Goal: Transaction & Acquisition: Book appointment/travel/reservation

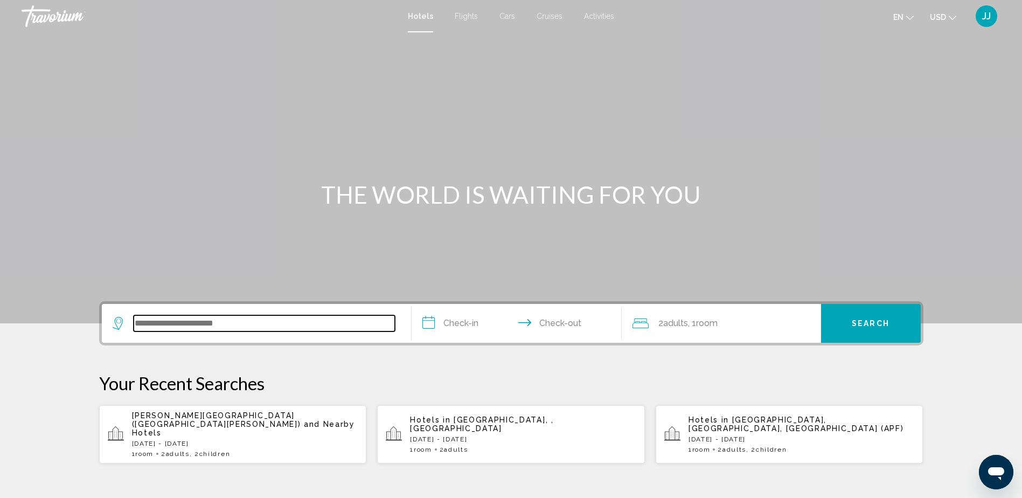
click at [204, 317] on input "Search widget" at bounding box center [264, 323] width 261 height 16
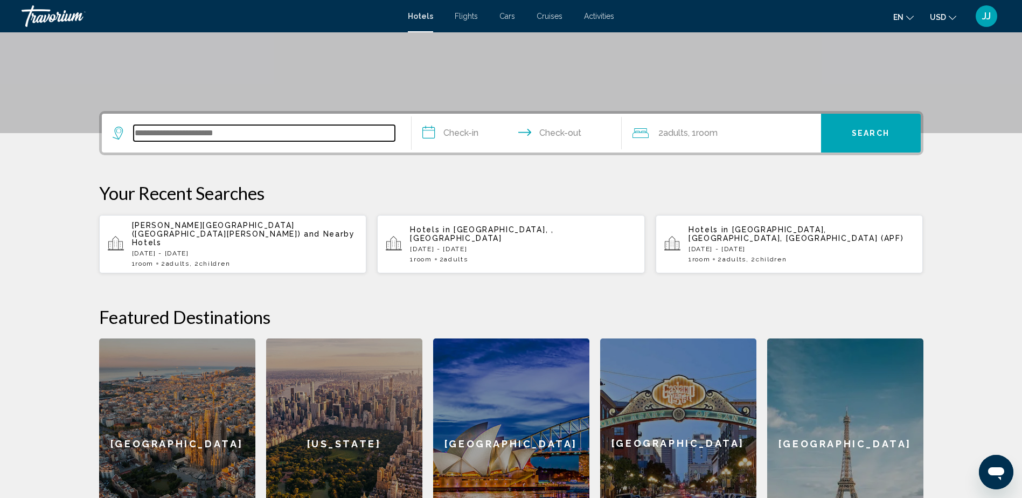
scroll to position [266, 0]
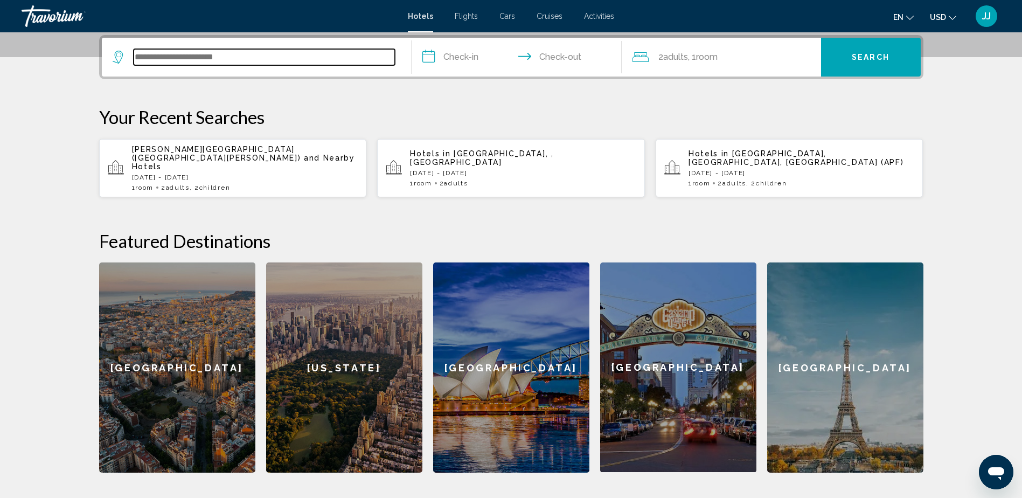
click at [182, 59] on input "Search widget" at bounding box center [264, 57] width 261 height 16
paste input "**********"
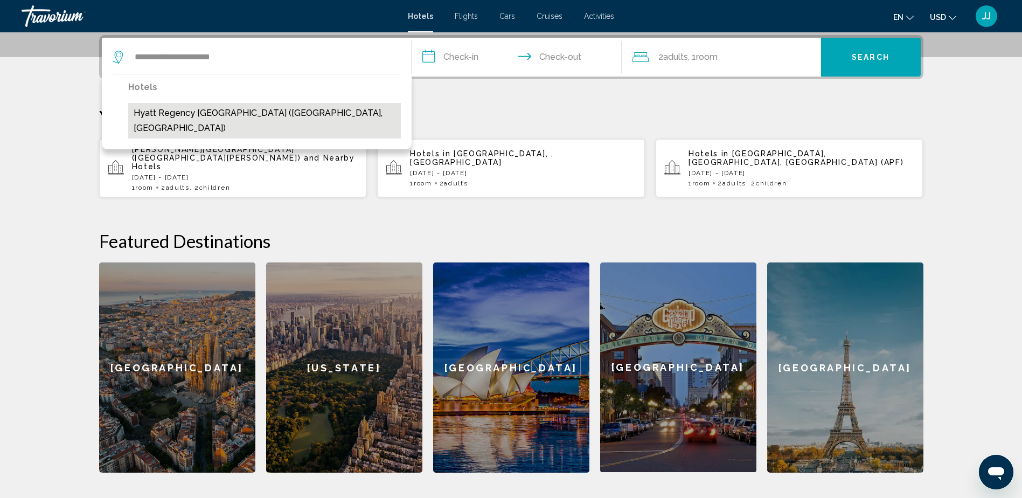
click at [250, 113] on button "Hyatt Regency [GEOGRAPHIC_DATA] ([GEOGRAPHIC_DATA], [GEOGRAPHIC_DATA])" at bounding box center [264, 121] width 273 height 36
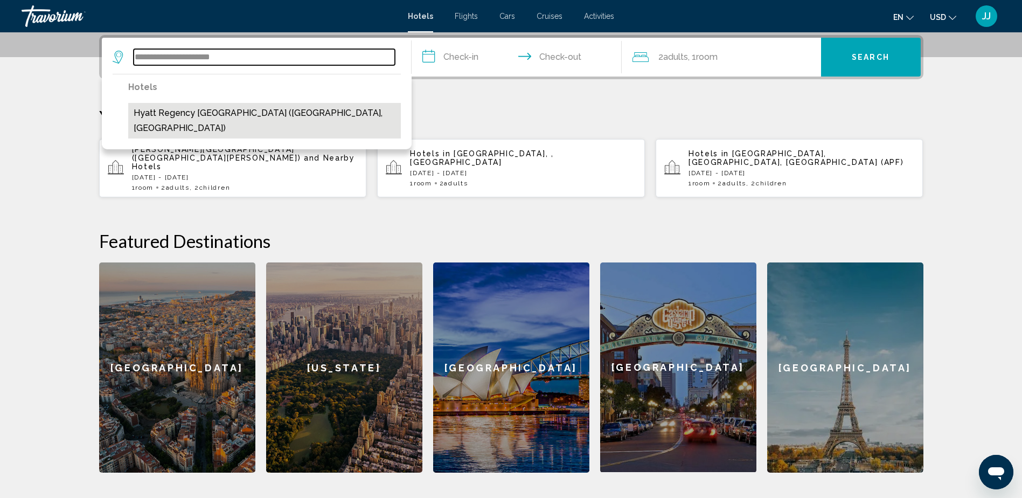
type input "**********"
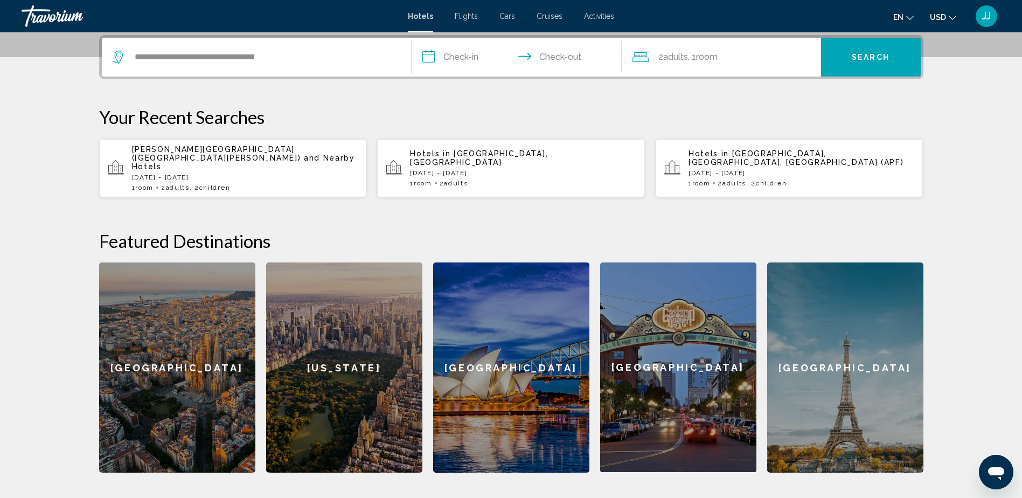
click at [468, 53] on input "**********" at bounding box center [519, 59] width 214 height 42
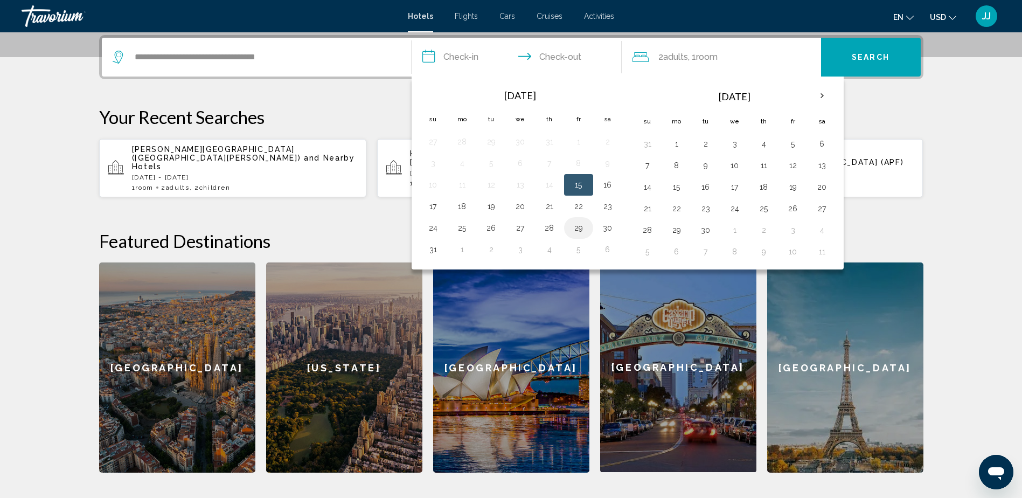
click at [576, 229] on button "29" at bounding box center [578, 227] width 17 height 15
click at [460, 248] on button "1" at bounding box center [462, 249] width 17 height 15
type input "**********"
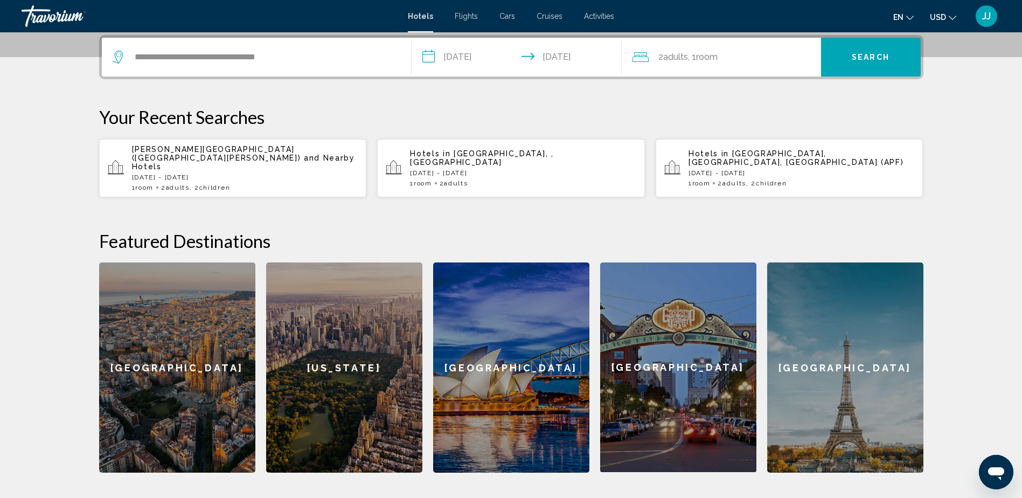
click at [717, 52] on span "Room" at bounding box center [707, 57] width 22 height 10
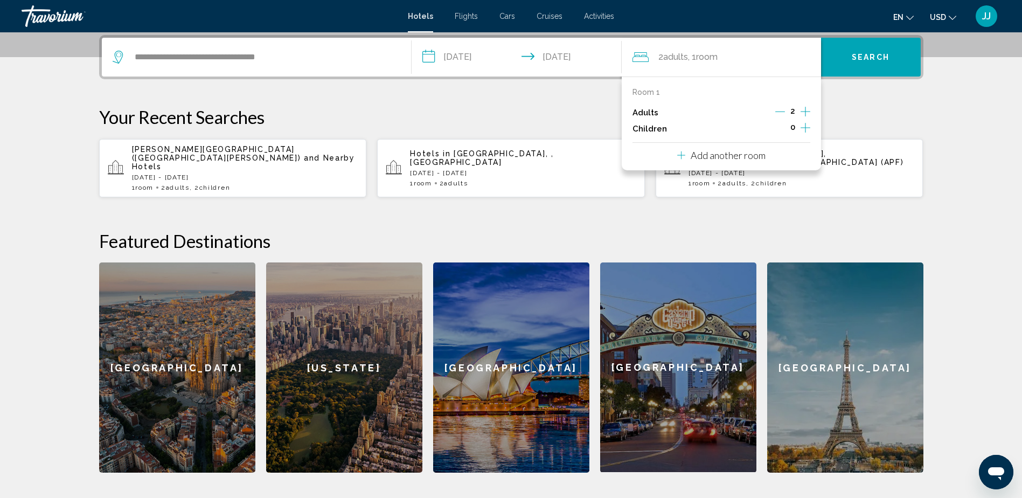
click at [802, 129] on icon "Increment children" at bounding box center [805, 127] width 10 height 13
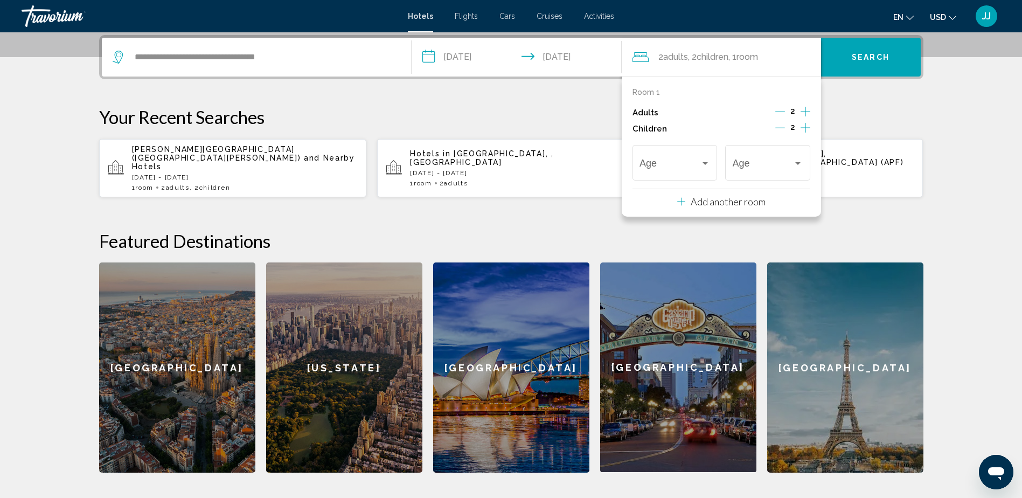
click at [802, 129] on icon "Increment children" at bounding box center [805, 127] width 10 height 13
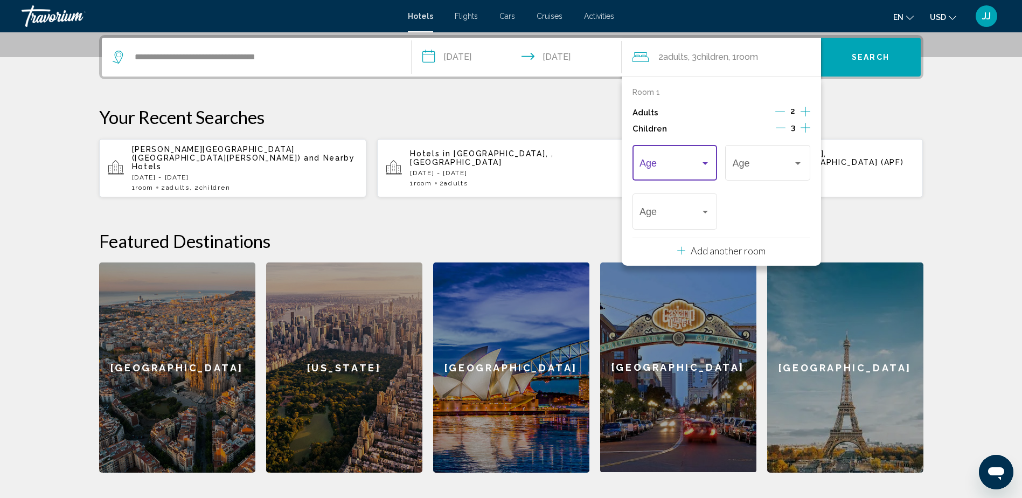
click at [698, 165] on span "Travelers: 2 adults, 3 children" at bounding box center [669, 165] width 61 height 11
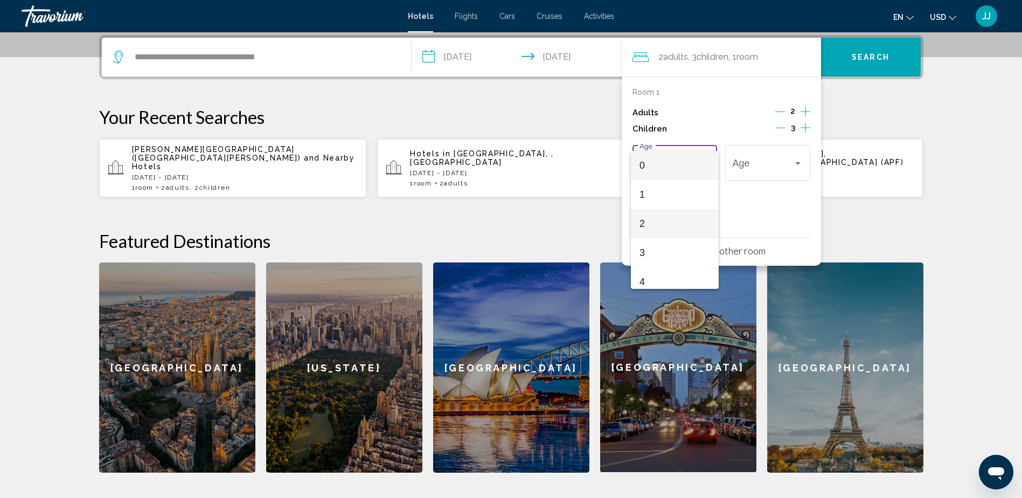
click at [640, 237] on span "2" at bounding box center [674, 223] width 71 height 29
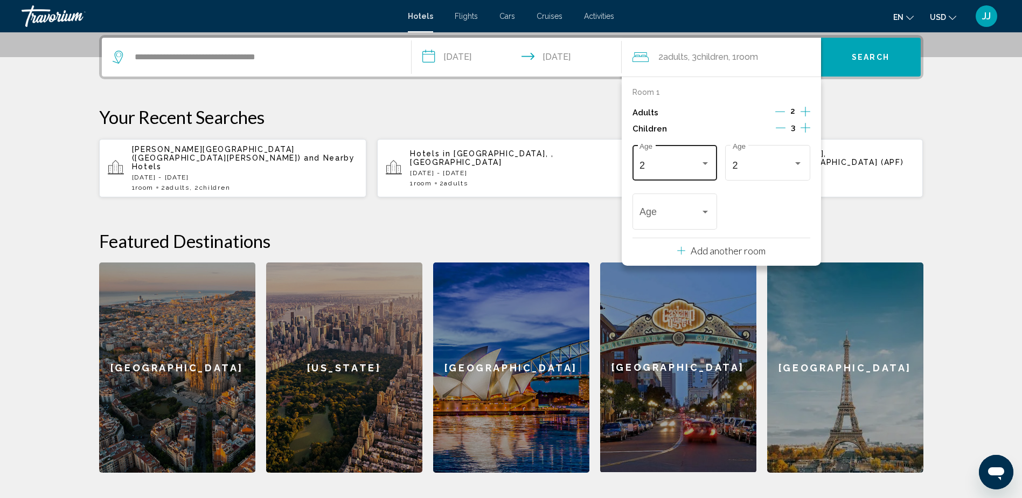
click at [710, 168] on div "2 Age" at bounding box center [674, 161] width 85 height 38
click at [649, 197] on span "3" at bounding box center [674, 194] width 71 height 29
click at [813, 160] on div "Room 1 Adults 2 Children 3 3 Age [DEMOGRAPHIC_DATA] Age Age Add another room" at bounding box center [721, 170] width 199 height 189
click at [789, 162] on div "2" at bounding box center [763, 165] width 61 height 11
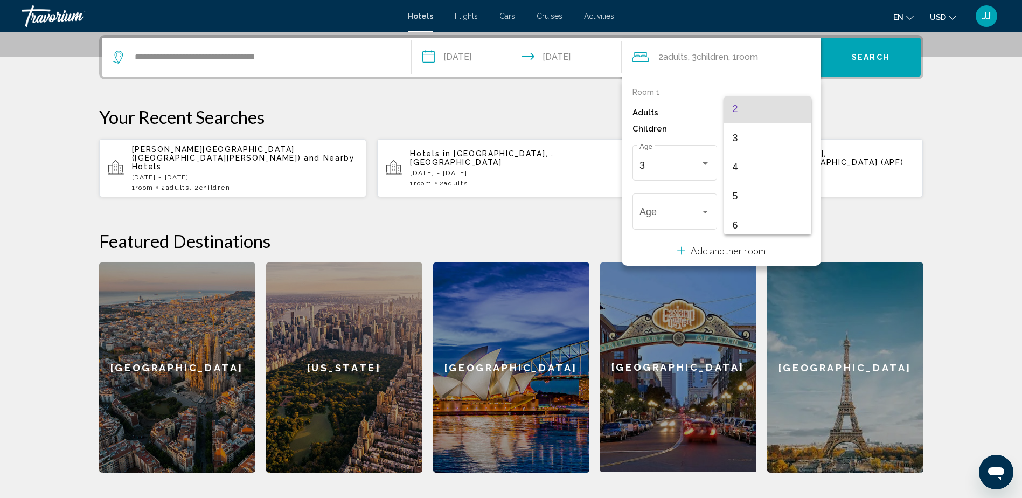
scroll to position [111, 0]
click at [749, 227] on span "8" at bounding box center [768, 232] width 71 height 29
click at [698, 211] on div "8" at bounding box center [669, 214] width 61 height 11
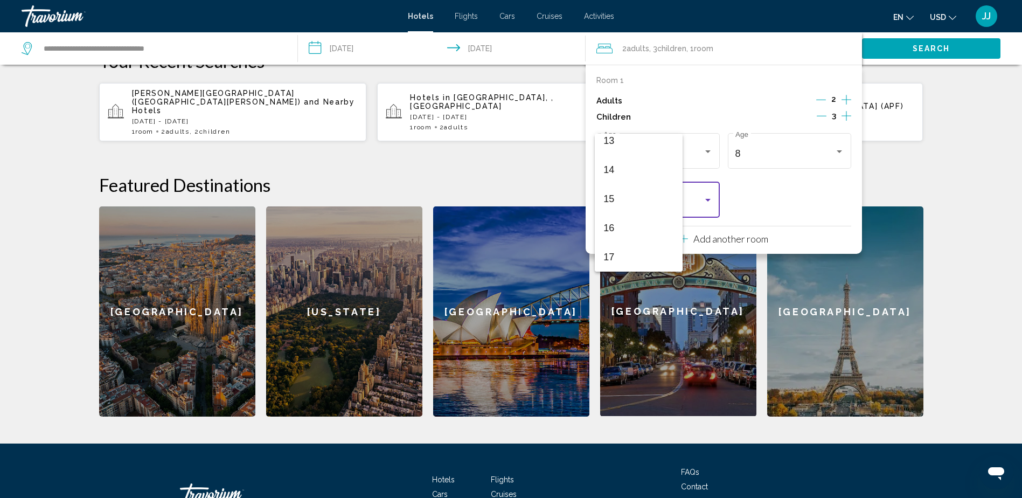
scroll to position [391, 0]
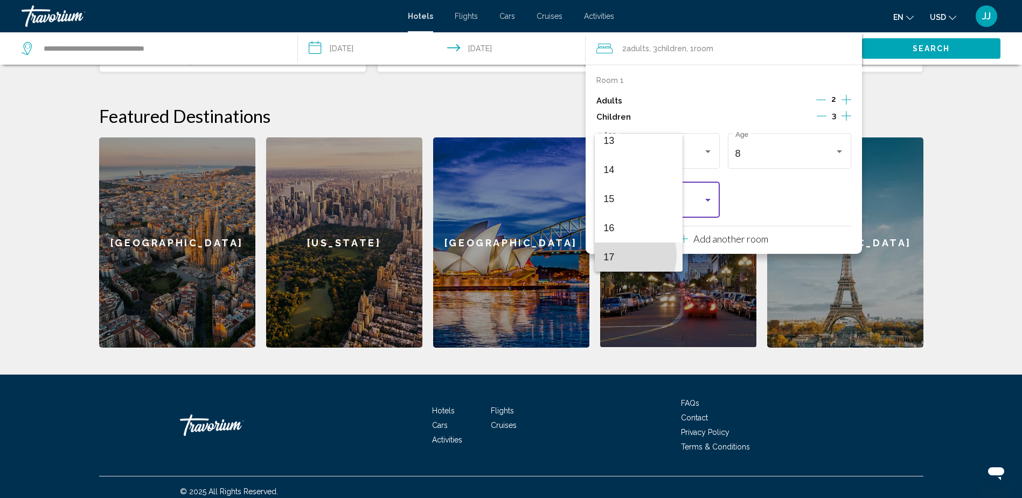
click at [614, 255] on span "17" at bounding box center [638, 256] width 71 height 29
drag, startPoint x: 943, startPoint y: 159, endPoint x: 944, endPoint y: 153, distance: 6.7
click at [943, 158] on div "**********" at bounding box center [511, 128] width 867 height 437
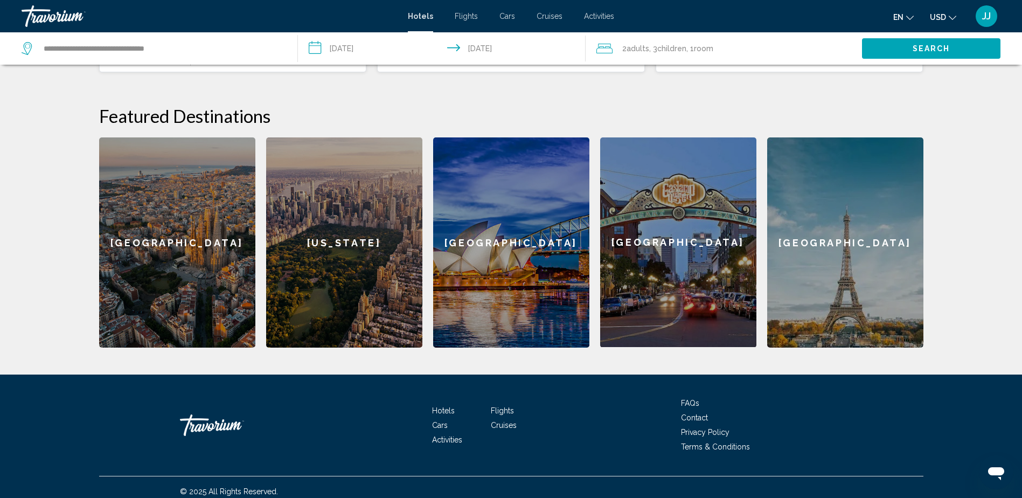
click at [917, 41] on button "Search" at bounding box center [931, 48] width 138 height 20
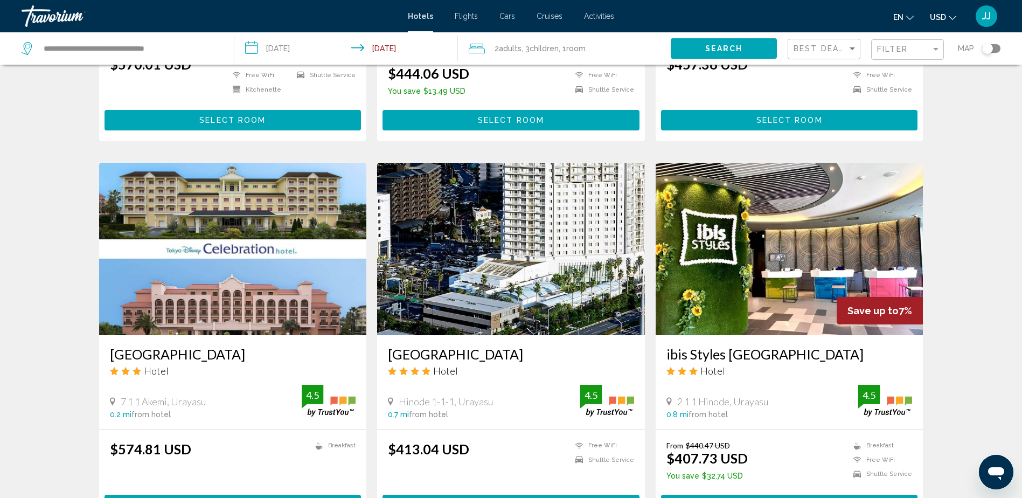
scroll to position [323, 0]
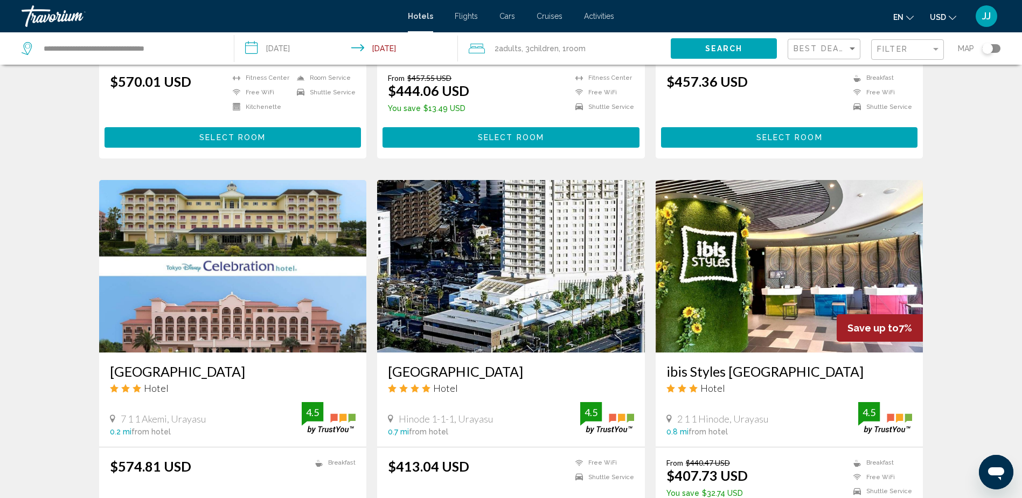
drag, startPoint x: 472, startPoint y: 350, endPoint x: 434, endPoint y: 358, distance: 39.0
click at [456, 363] on h3 "[GEOGRAPHIC_DATA]" at bounding box center [511, 371] width 246 height 16
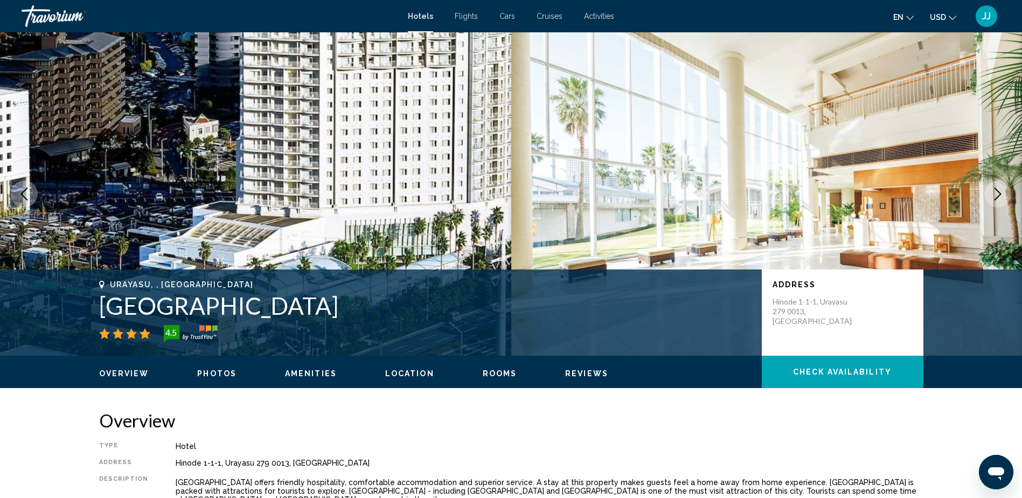
drag, startPoint x: 346, startPoint y: 305, endPoint x: 102, endPoint y: 310, distance: 243.5
click at [102, 310] on h1 "[GEOGRAPHIC_DATA]" at bounding box center [425, 305] width 652 height 28
drag, startPoint x: 102, startPoint y: 310, endPoint x: 220, endPoint y: 306, distance: 117.5
copy h1 "[GEOGRAPHIC_DATA]"
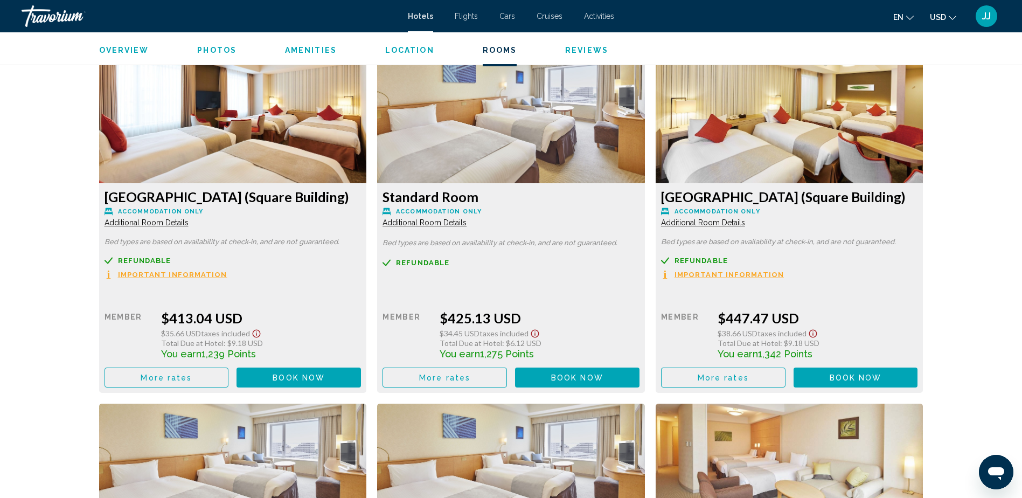
scroll to position [1454, 0]
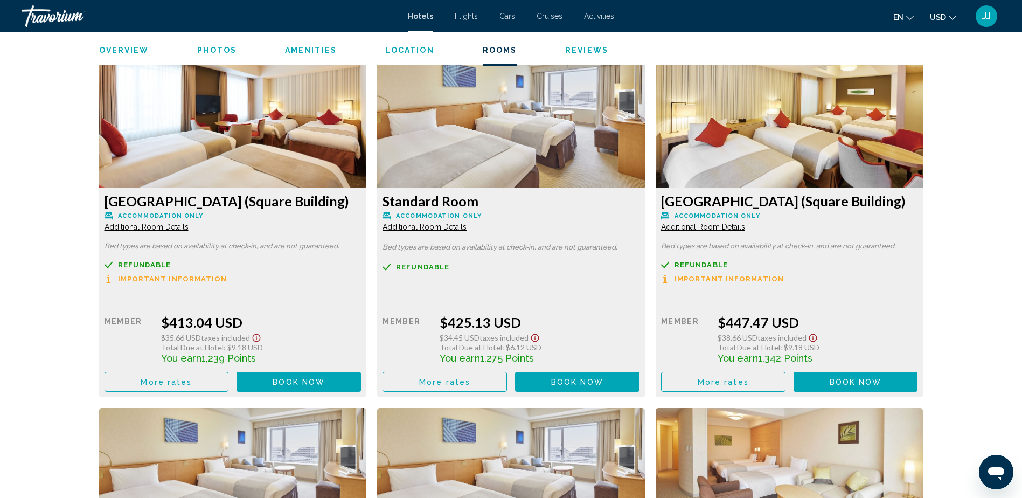
click at [297, 386] on span "Book now" at bounding box center [299, 382] width 52 height 9
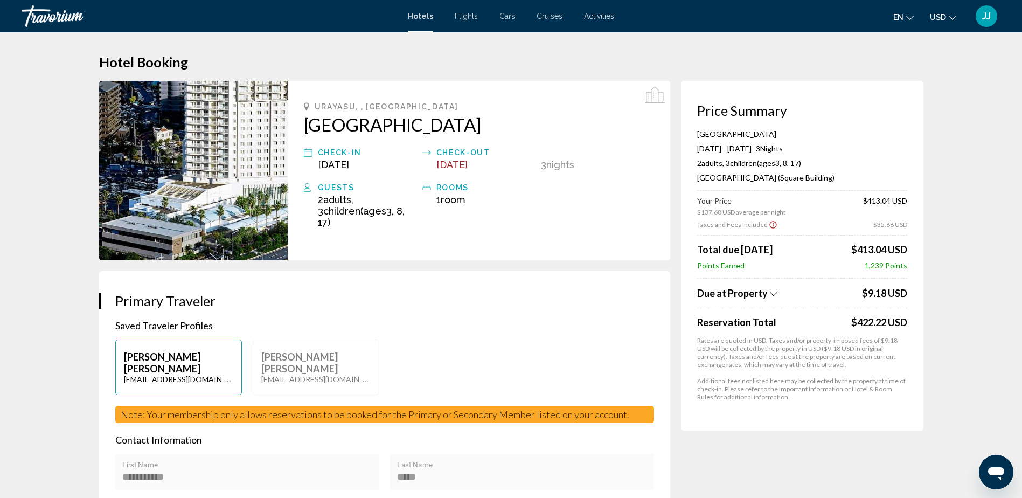
click at [773, 294] on icon "Show Taxes and Fees breakdown" at bounding box center [774, 293] width 8 height 9
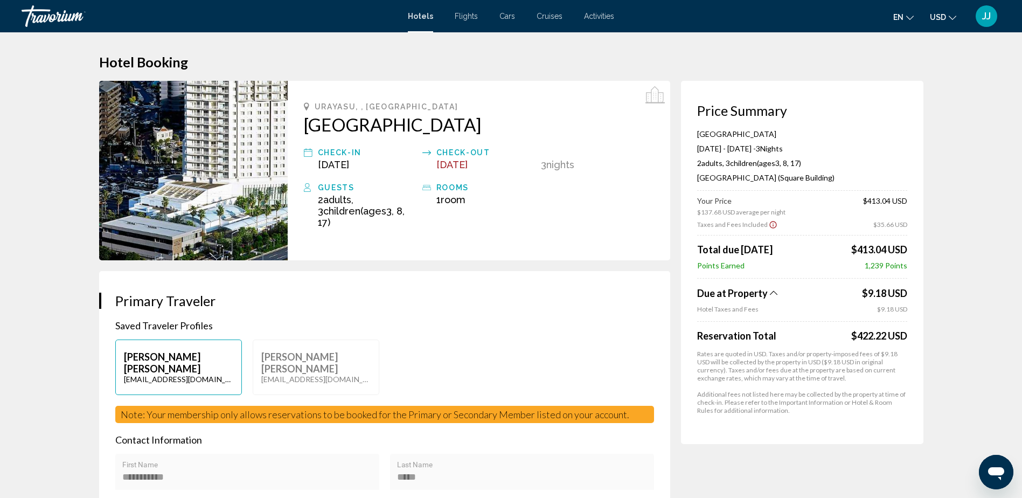
click at [773, 293] on icon "Show Taxes and Fees breakdown" at bounding box center [774, 292] width 8 height 9
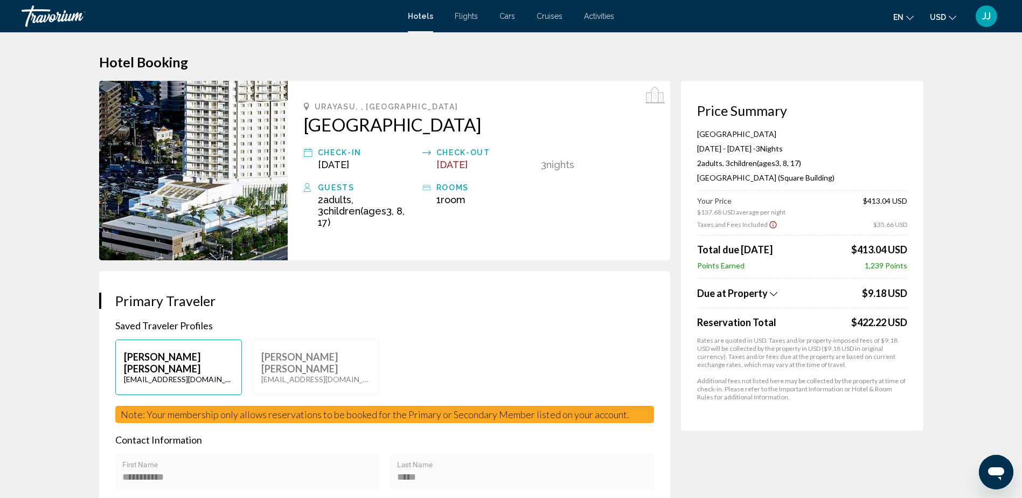
click at [773, 293] on icon "Show Taxes and Fees breakdown" at bounding box center [774, 293] width 8 height 9
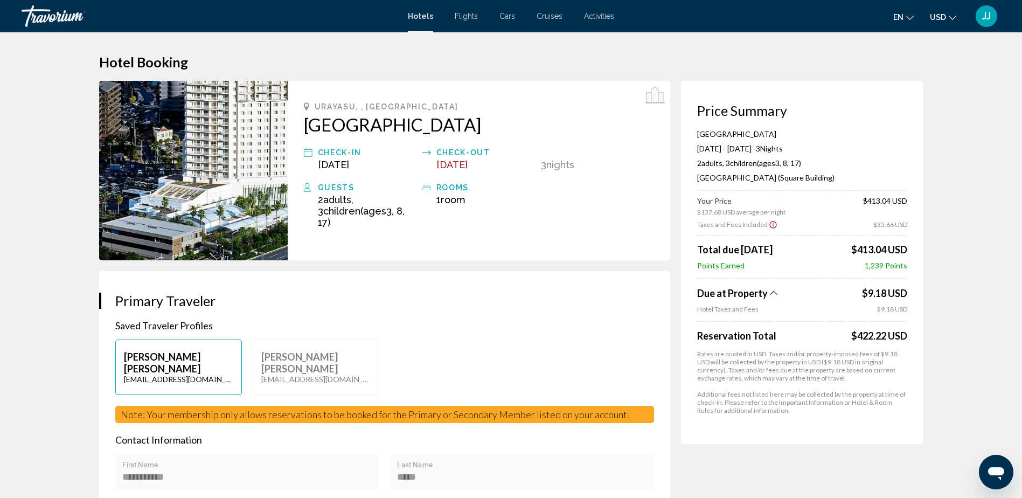
click at [773, 293] on icon "Show Taxes and Fees breakdown" at bounding box center [774, 292] width 8 height 9
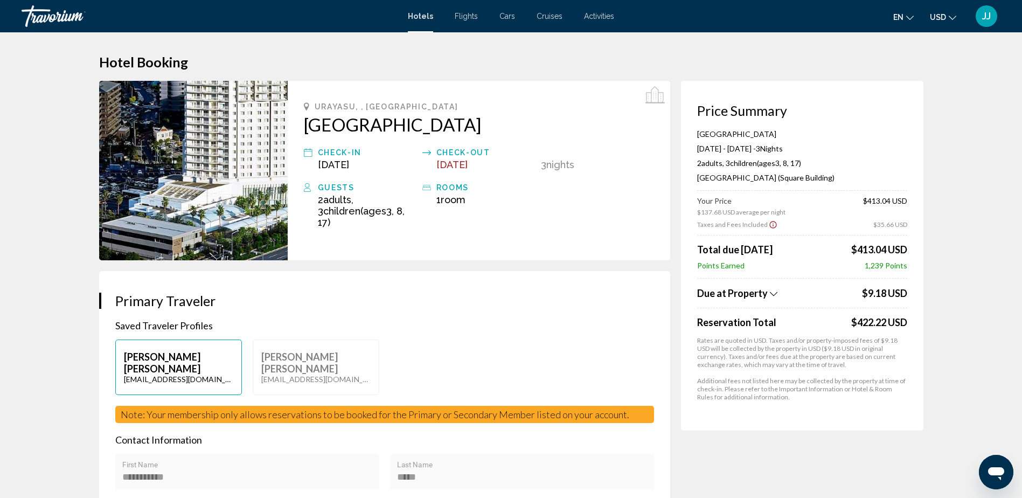
drag, startPoint x: 301, startPoint y: 125, endPoint x: 489, endPoint y: 123, distance: 188.0
click at [489, 123] on div "Urayasu, , [GEOGRAPHIC_DATA] Hotel Emion [GEOGRAPHIC_DATA] Check-in [DATE] Chec…" at bounding box center [479, 170] width 382 height 179
drag, startPoint x: 489, startPoint y: 123, endPoint x: 438, endPoint y: 123, distance: 51.2
copy h2 "[GEOGRAPHIC_DATA]"
